Goal: Check status: Check status

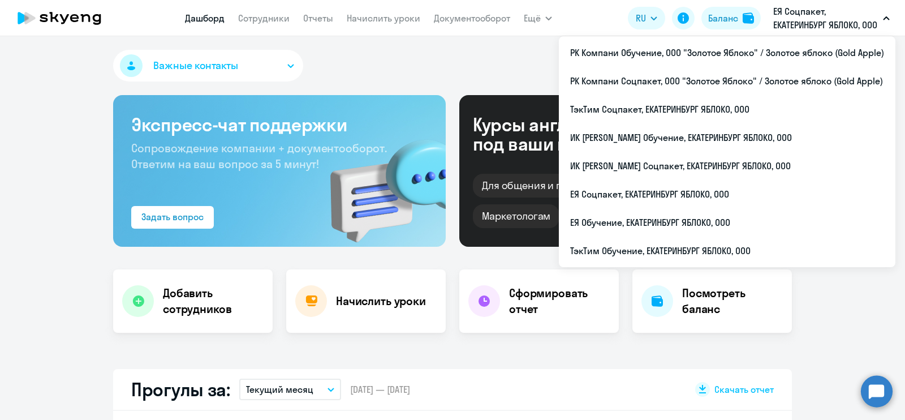
select select "30"
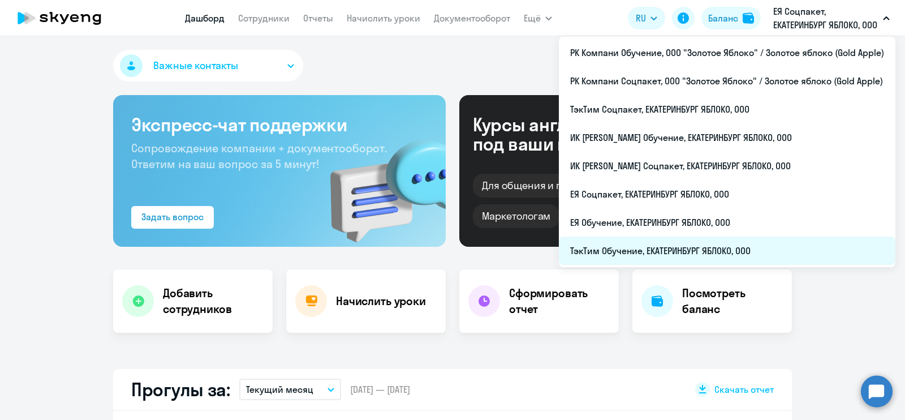
scroll to position [141, 0]
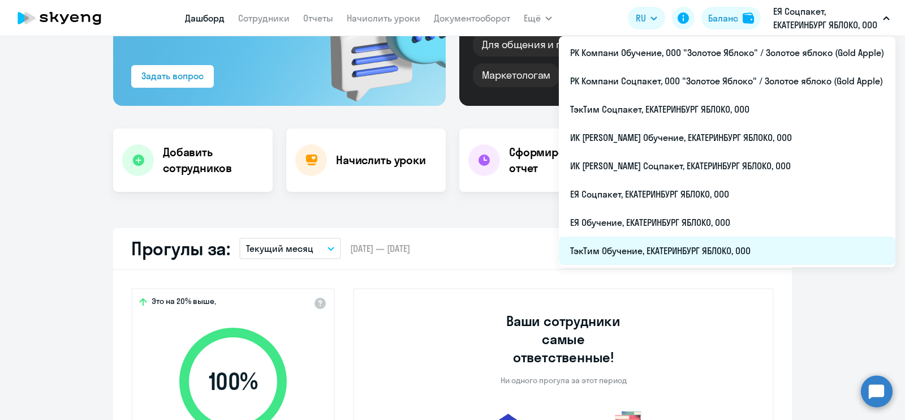
click at [683, 243] on li "ТэкТим Обучение, ЕКАТЕРИНБУРГ ЯБЛОКО, ООО" at bounding box center [727, 250] width 336 height 28
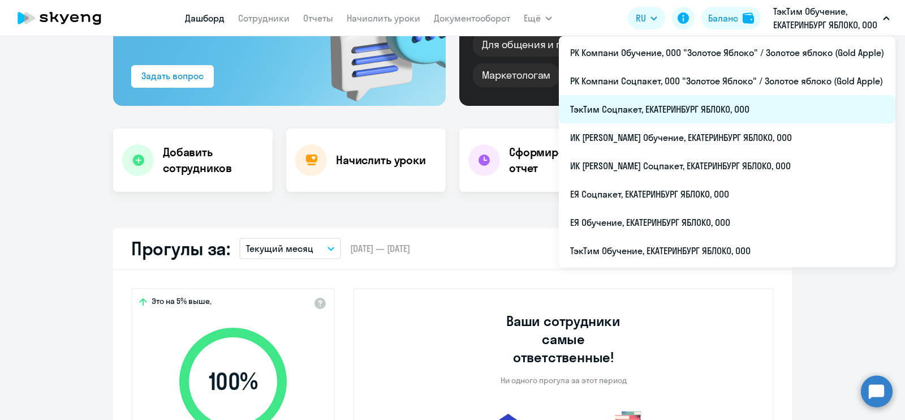
click at [739, 98] on li "ТэкТим Соцпакет, ЕКАТЕРИНБУРГ ЯБЛОКО, ООО" at bounding box center [727, 109] width 336 height 28
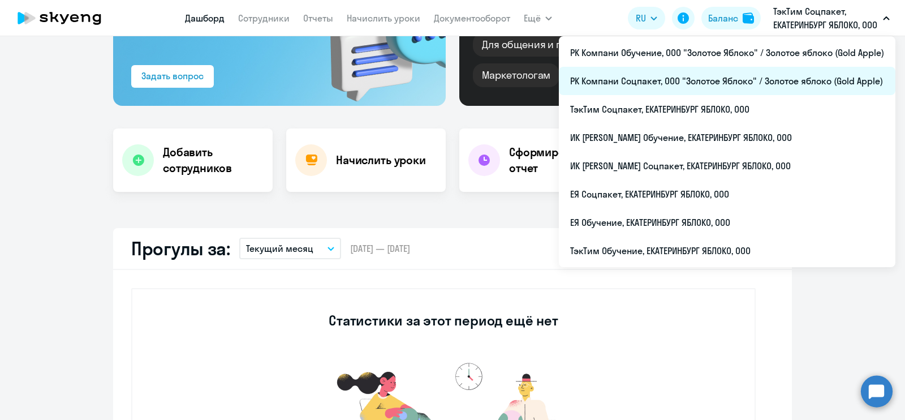
click at [771, 86] on li "РК Компани Соцпакет, ООО "Золотое Яблоко" / Золотое яблоко (Gold Apple)" at bounding box center [727, 81] width 336 height 28
select select "30"
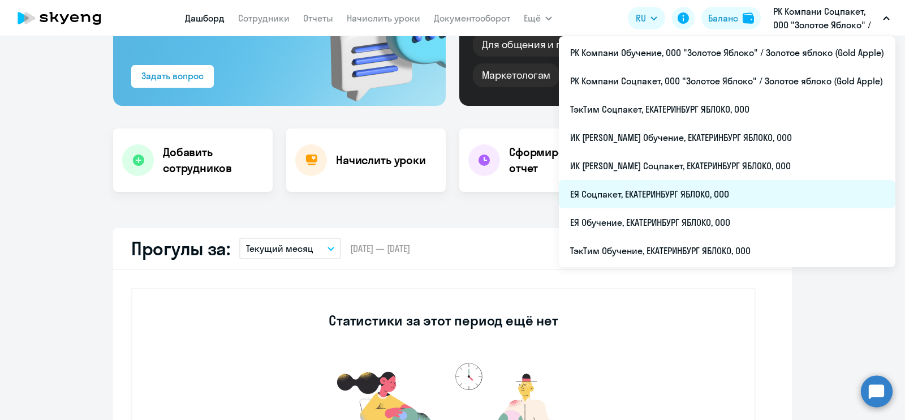
select select "30"
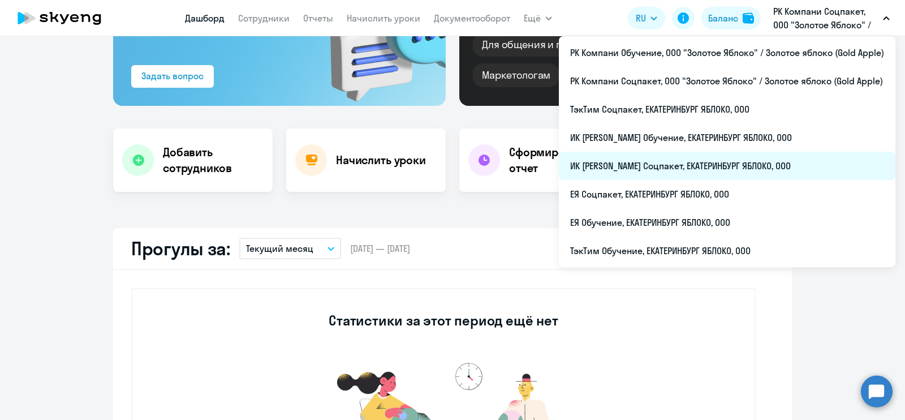
click at [752, 155] on li "ИК [PERSON_NAME] Соцпакет, ЕКАТЕРИНБУРГ ЯБЛОКО, ООО" at bounding box center [727, 166] width 336 height 28
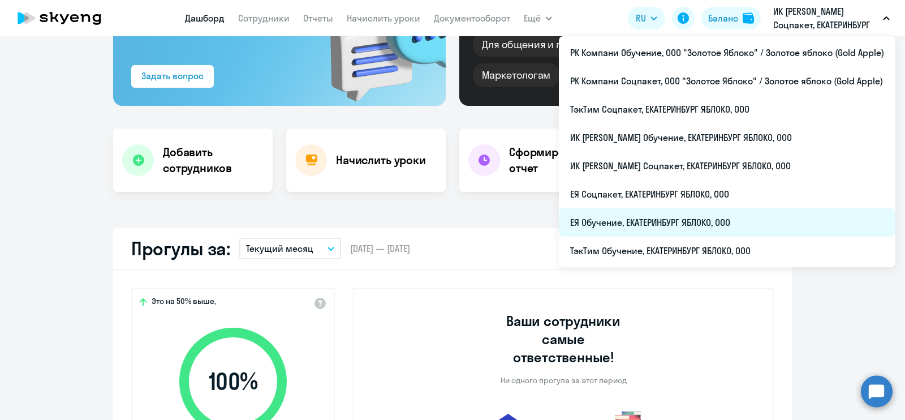
click at [754, 214] on li "ЕЯ Обучение, ЕКАТЕРИНБУРГ ЯБЛОКО, ООО" at bounding box center [727, 222] width 336 height 28
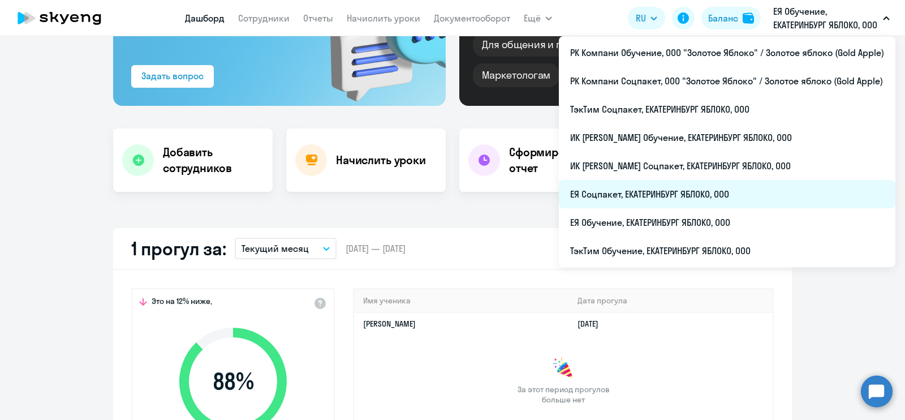
select select "30"
click at [705, 201] on li "ЕЯ Соцпакет, ЕКАТЕРИНБУРГ ЯБЛОКО, ООО" at bounding box center [727, 194] width 336 height 28
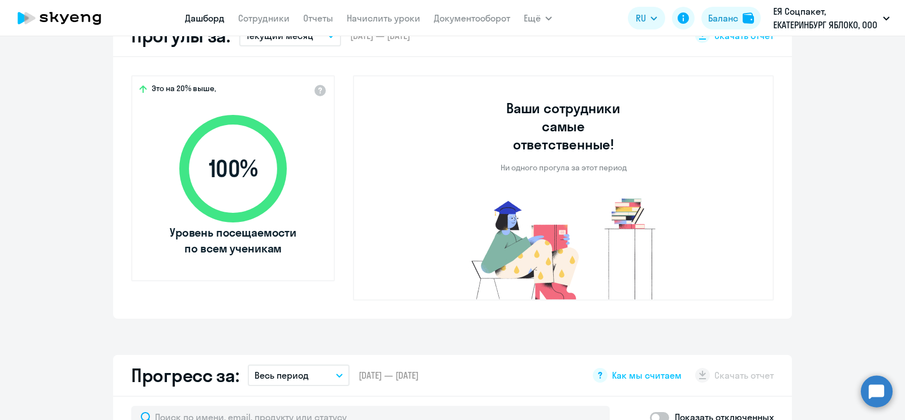
scroll to position [70, 0]
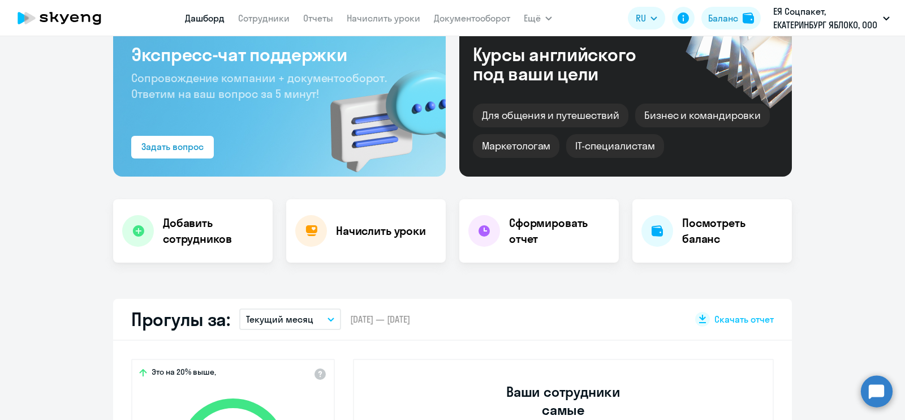
select select "30"
